Goal: Task Accomplishment & Management: Manage account settings

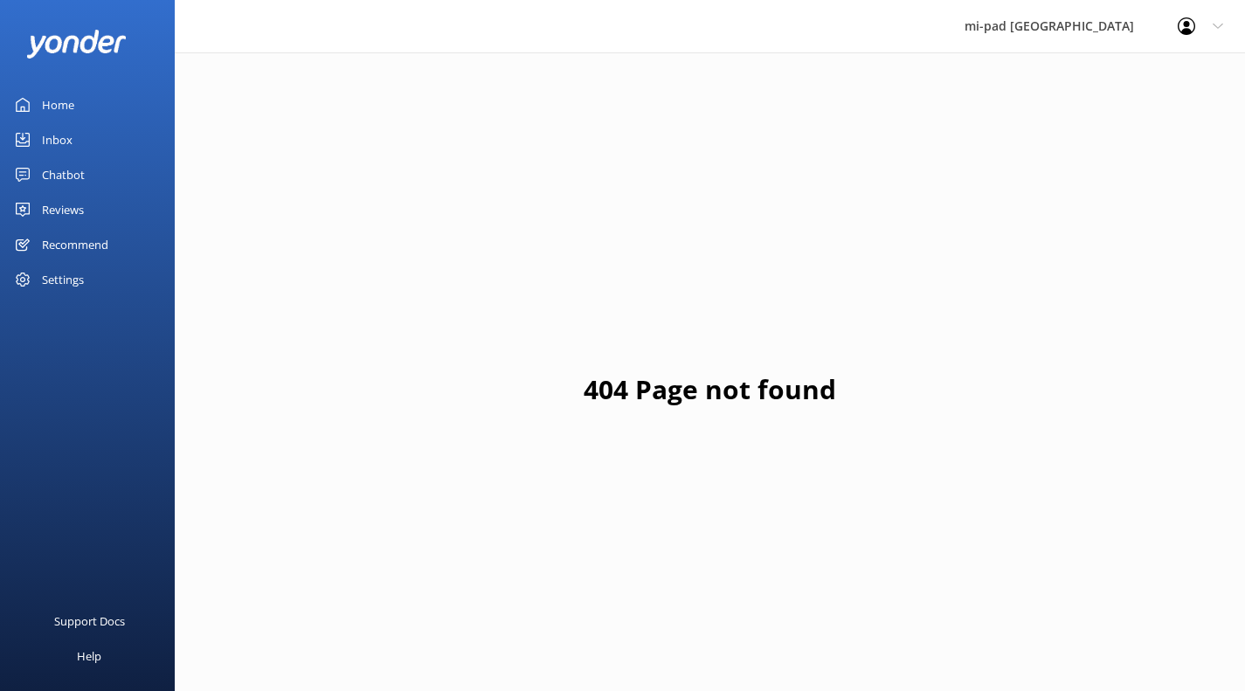
click at [57, 142] on div "Inbox" at bounding box center [57, 139] width 31 height 35
